Goal: Communication & Community: Participate in discussion

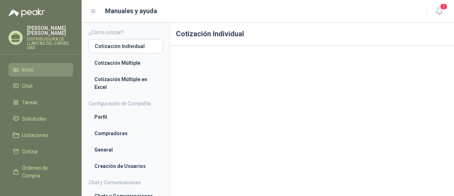
click at [26, 70] on span "Inicio" at bounding box center [27, 70] width 11 height 8
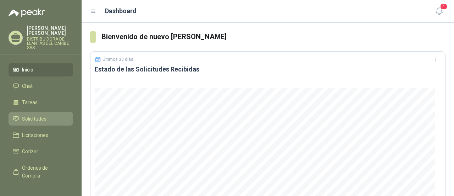
click at [35, 121] on span "Solicitudes" at bounding box center [34, 119] width 24 height 8
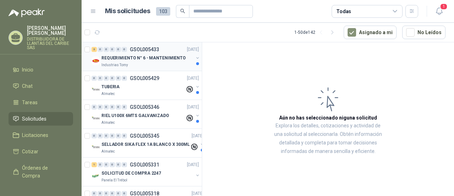
click at [133, 61] on p "REQUERIMIENTO N° 6 - MANTENIMIENTO" at bounding box center [143, 58] width 84 height 7
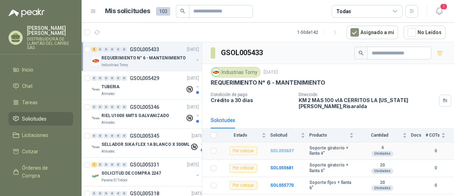
click at [286, 149] on b "SOL055657" at bounding box center [281, 150] width 23 height 5
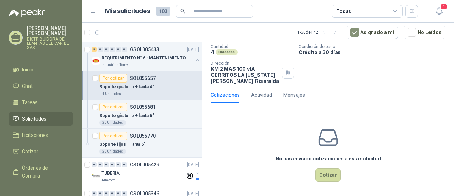
scroll to position [47, 0]
click at [263, 94] on div "Actividad" at bounding box center [261, 94] width 21 height 8
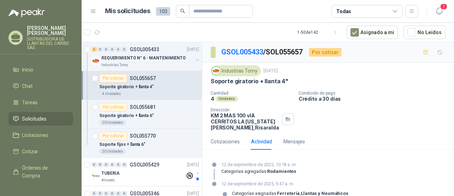
scroll to position [22, 0]
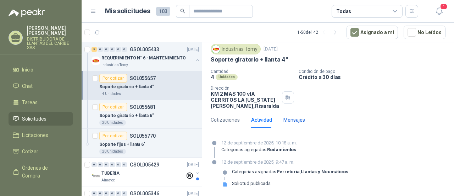
click at [297, 117] on div "Mensajes" at bounding box center [294, 120] width 22 height 8
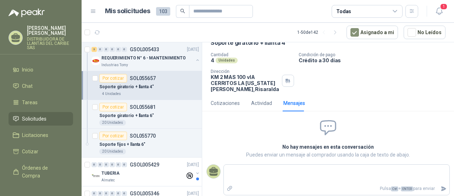
scroll to position [0, 0]
